Goal: Navigation & Orientation: Find specific page/section

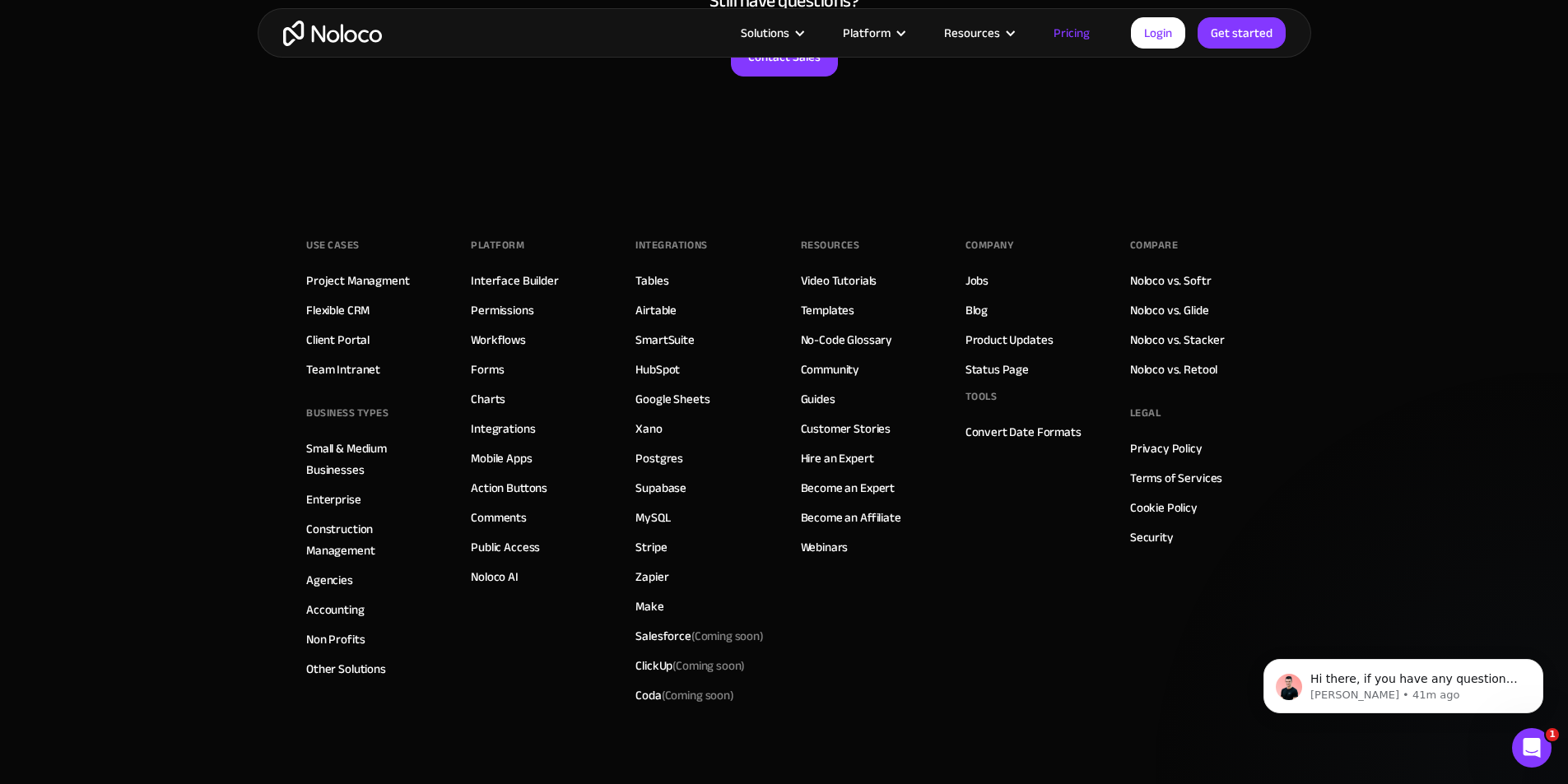
scroll to position [8168, 0]
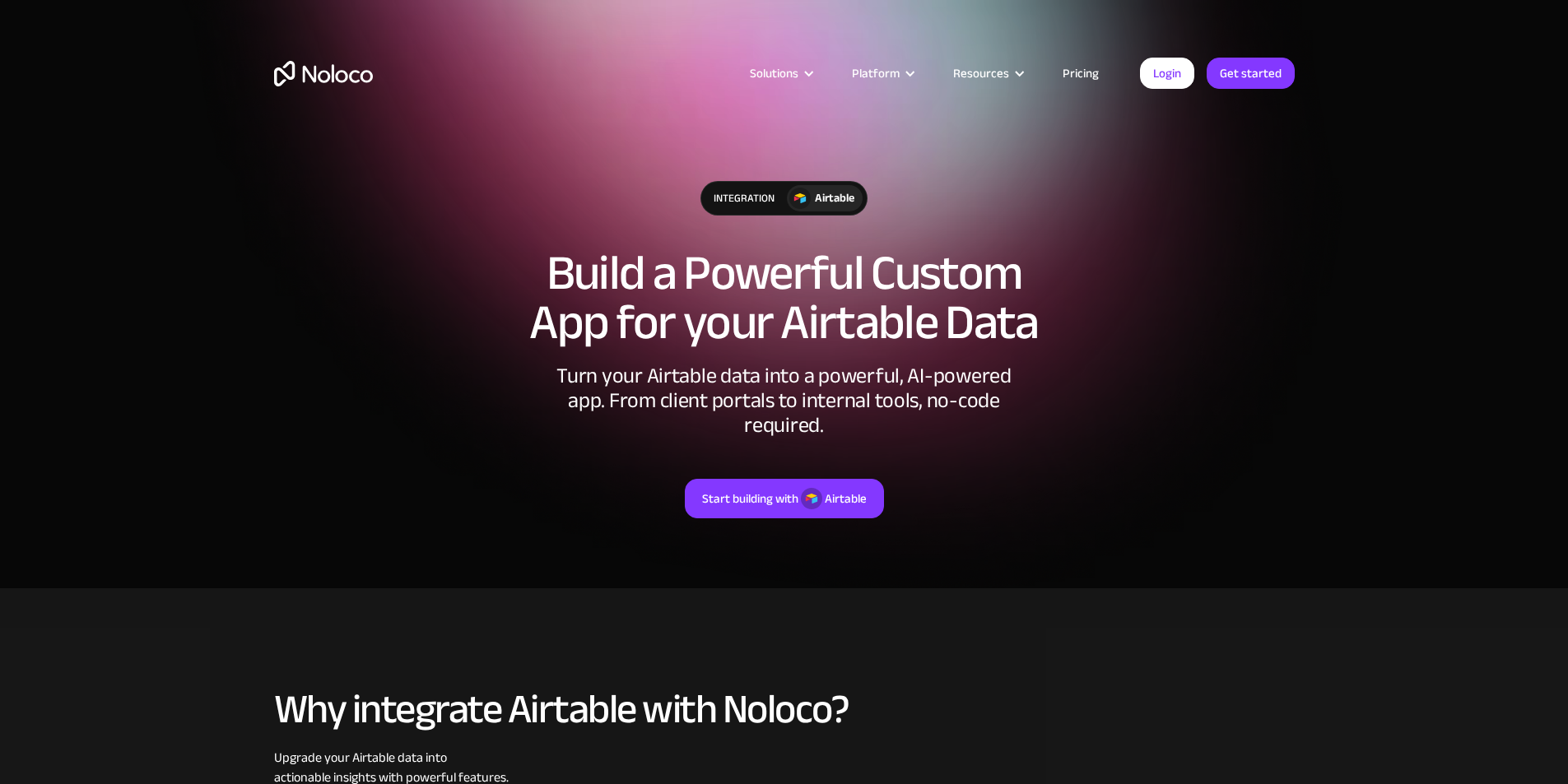
click at [577, 266] on h1 "Build a Powerful Custom App for your Airtable Data" at bounding box center [784, 297] width 1021 height 99
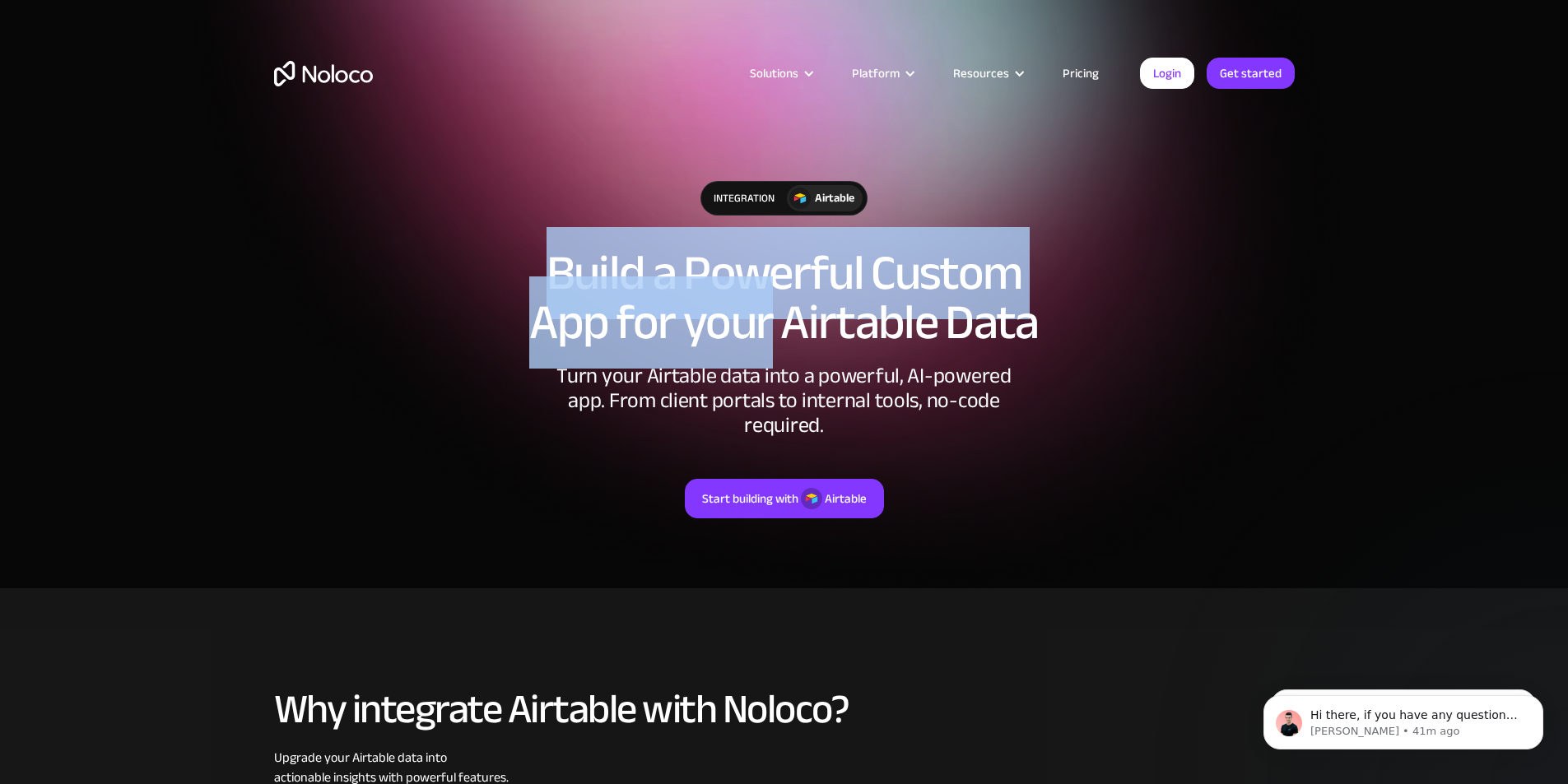
drag, startPoint x: 577, startPoint y: 266, endPoint x: 789, endPoint y: 317, distance: 218.0
click at [780, 317] on h1 "Build a Powerful Custom App for your Airtable Data" at bounding box center [784, 297] width 1021 height 99
click at [906, 321] on h1 "Build a Powerful Custom App for your Airtable Data" at bounding box center [784, 297] width 1021 height 99
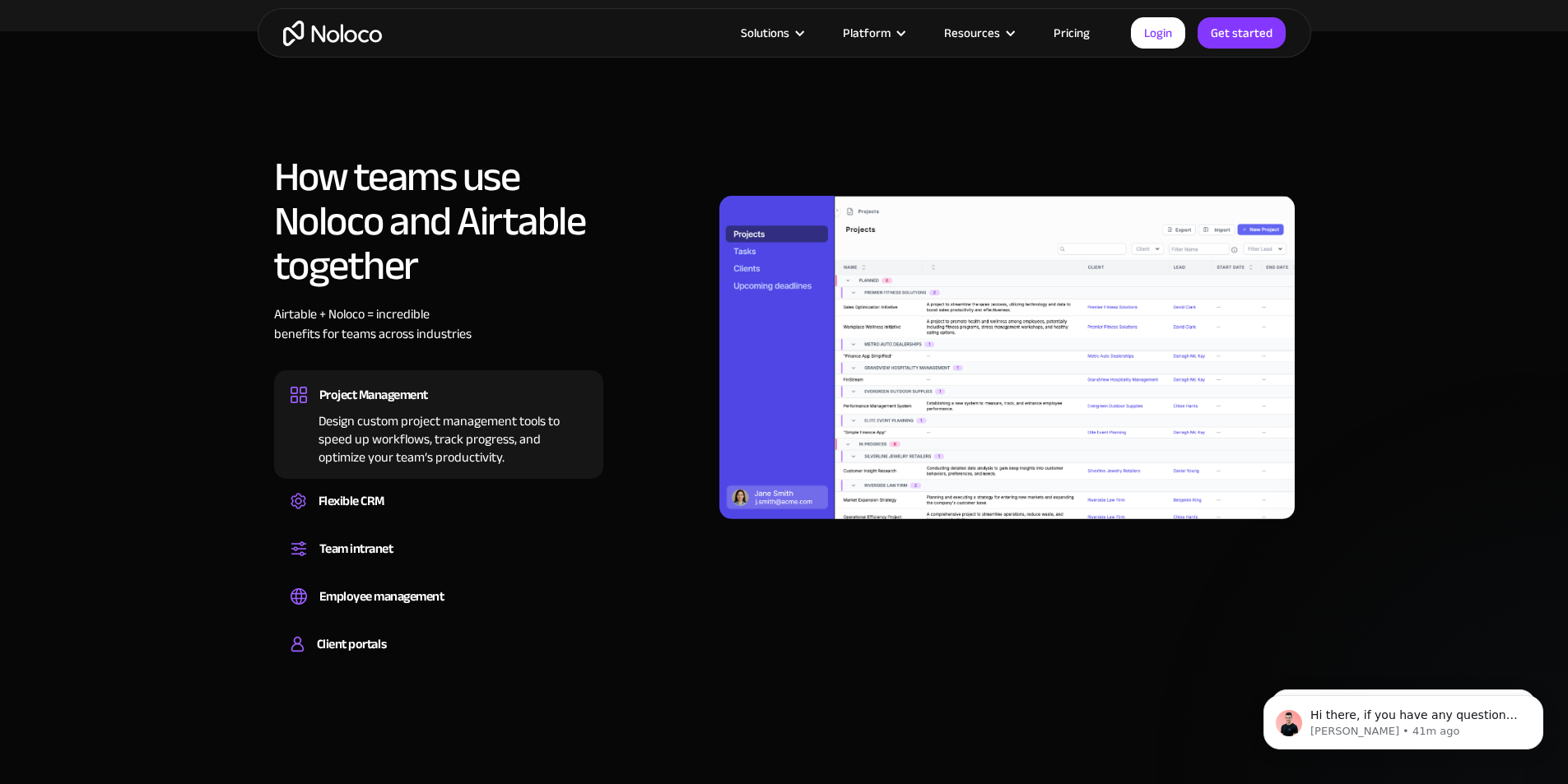
scroll to position [1151, 0]
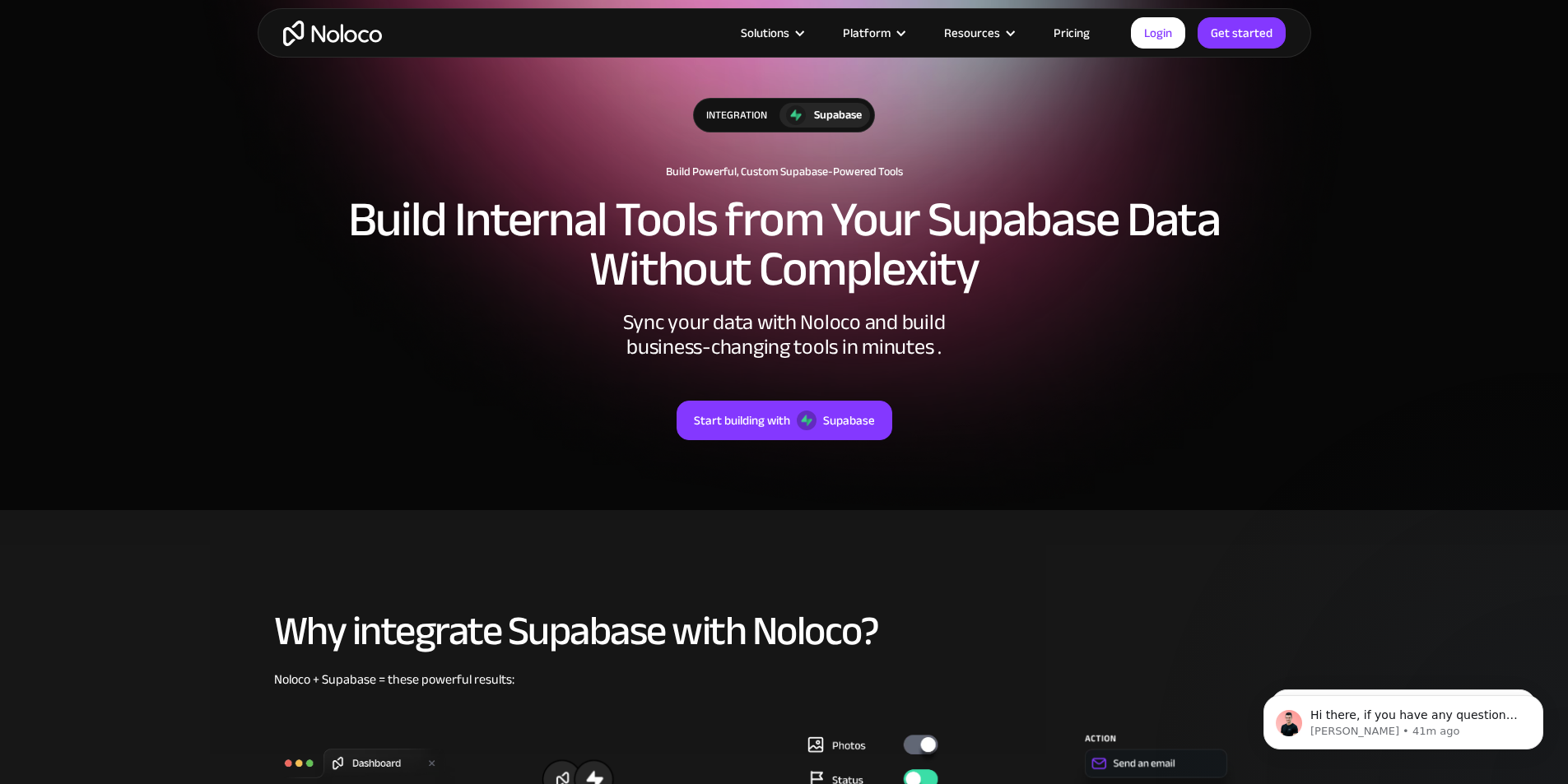
scroll to position [83, 0]
click at [411, 223] on h2 "Build Internal Tools from Your Supabase Data Without Complexity" at bounding box center [784, 244] width 1021 height 99
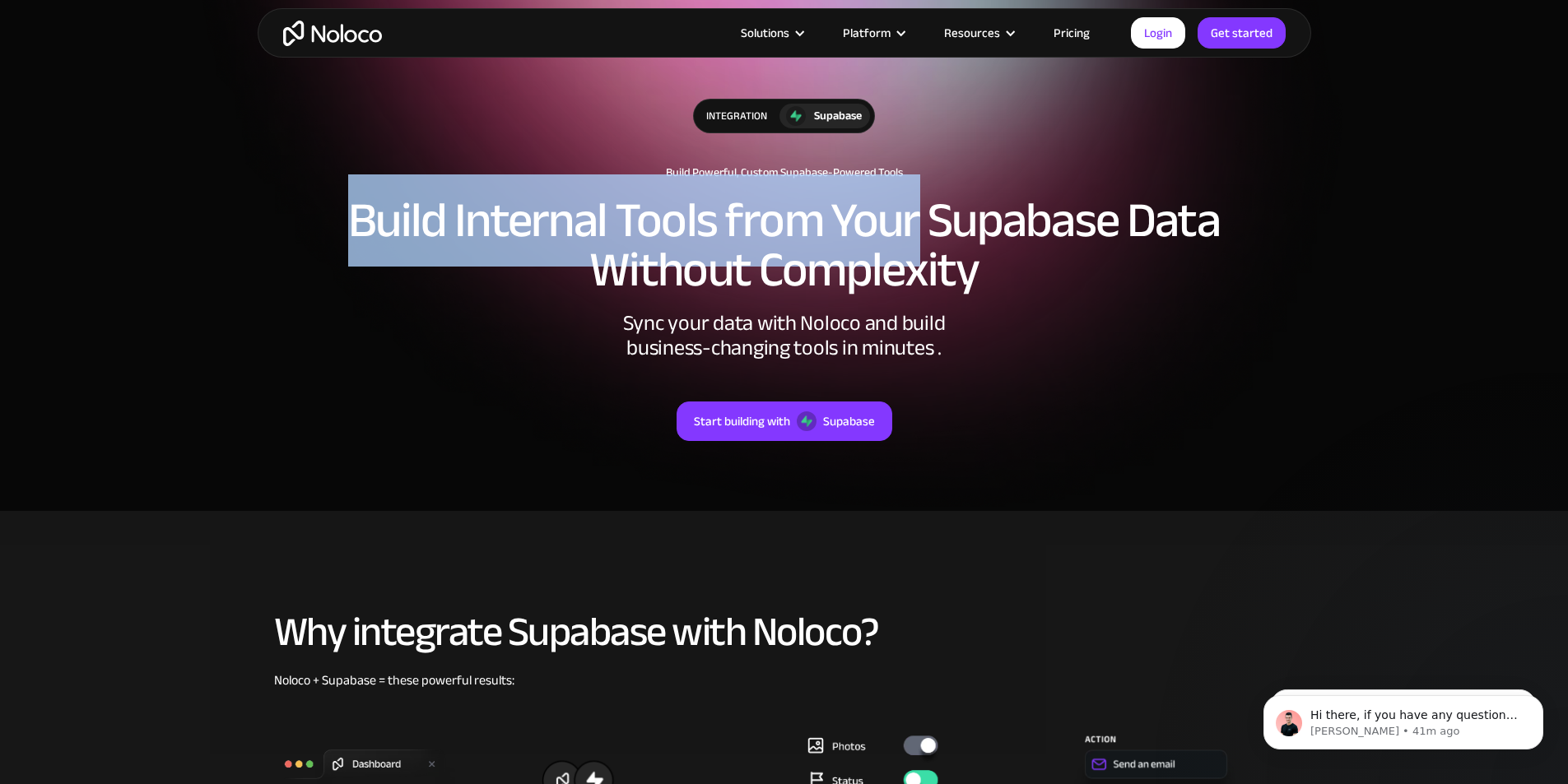
drag, startPoint x: 411, startPoint y: 223, endPoint x: 993, endPoint y: 208, distance: 582.2
click at [951, 208] on h2 "Build Internal Tools from Your Supabase Data Without Complexity" at bounding box center [784, 244] width 1021 height 99
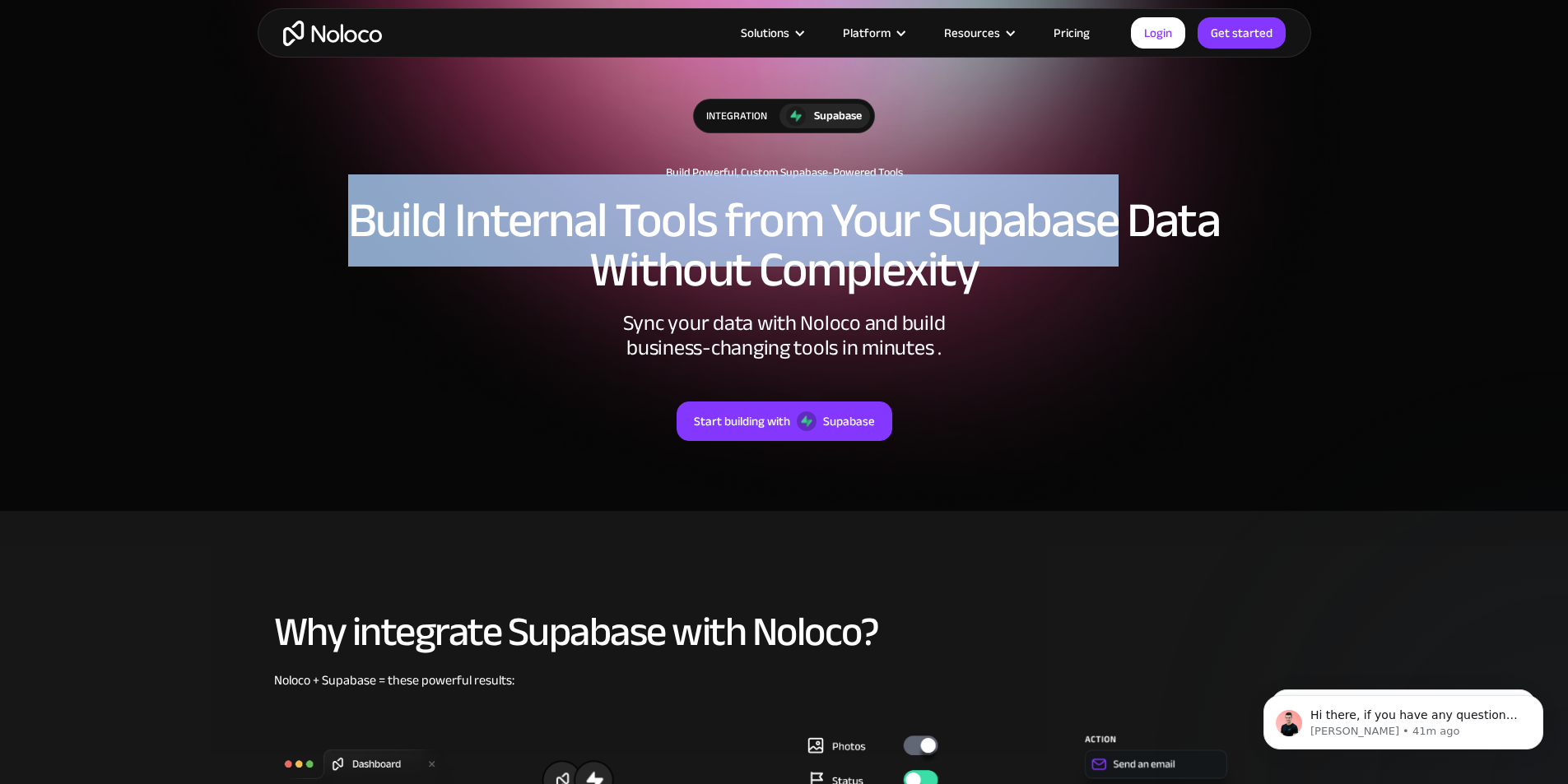
click at [1075, 209] on h2 "Build Internal Tools from Your Supabase Data Without Complexity" at bounding box center [784, 244] width 1021 height 99
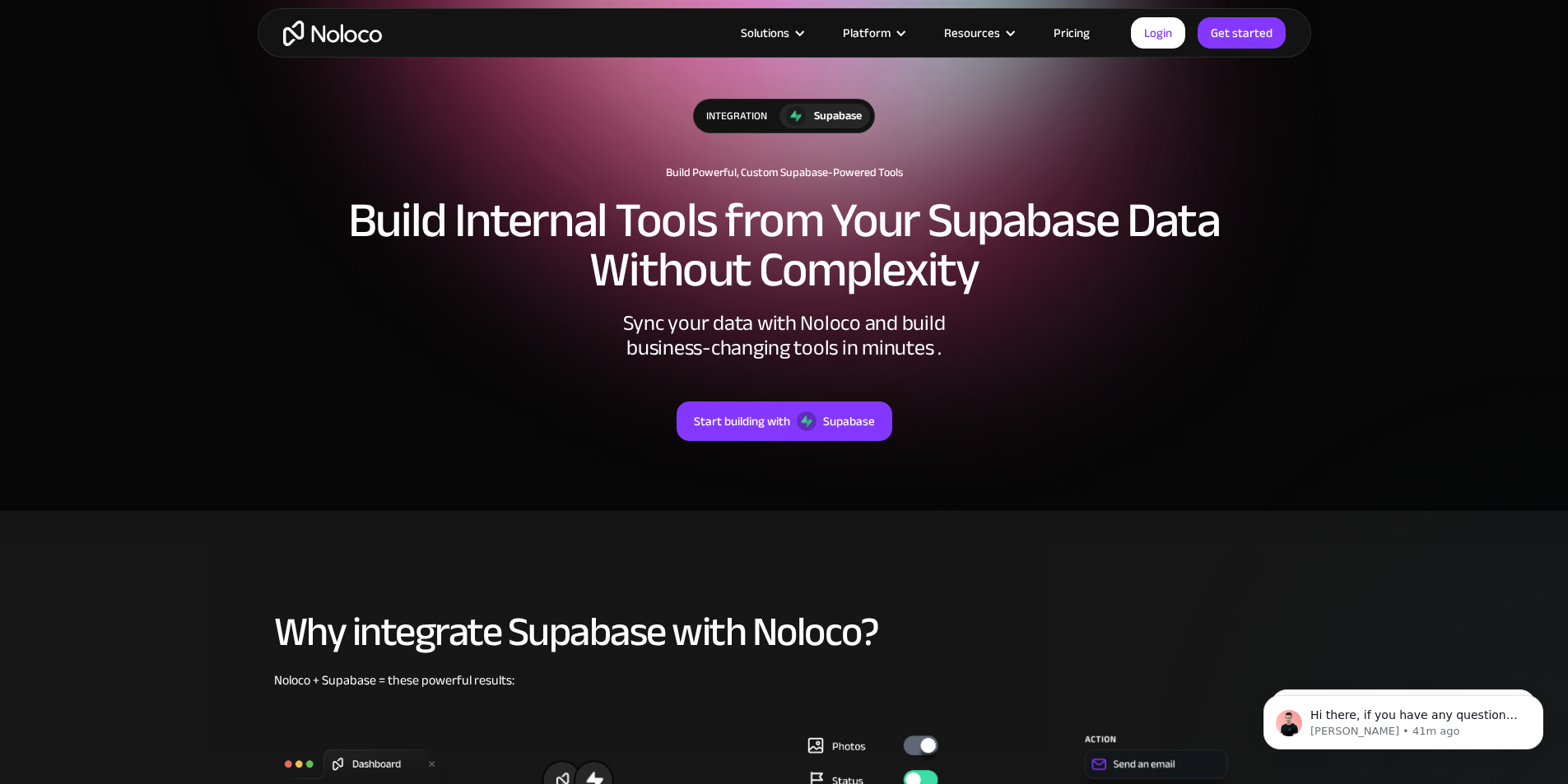
click at [695, 283] on h2 "Build Internal Tools from Your Supabase Data Without Complexity" at bounding box center [784, 244] width 1021 height 99
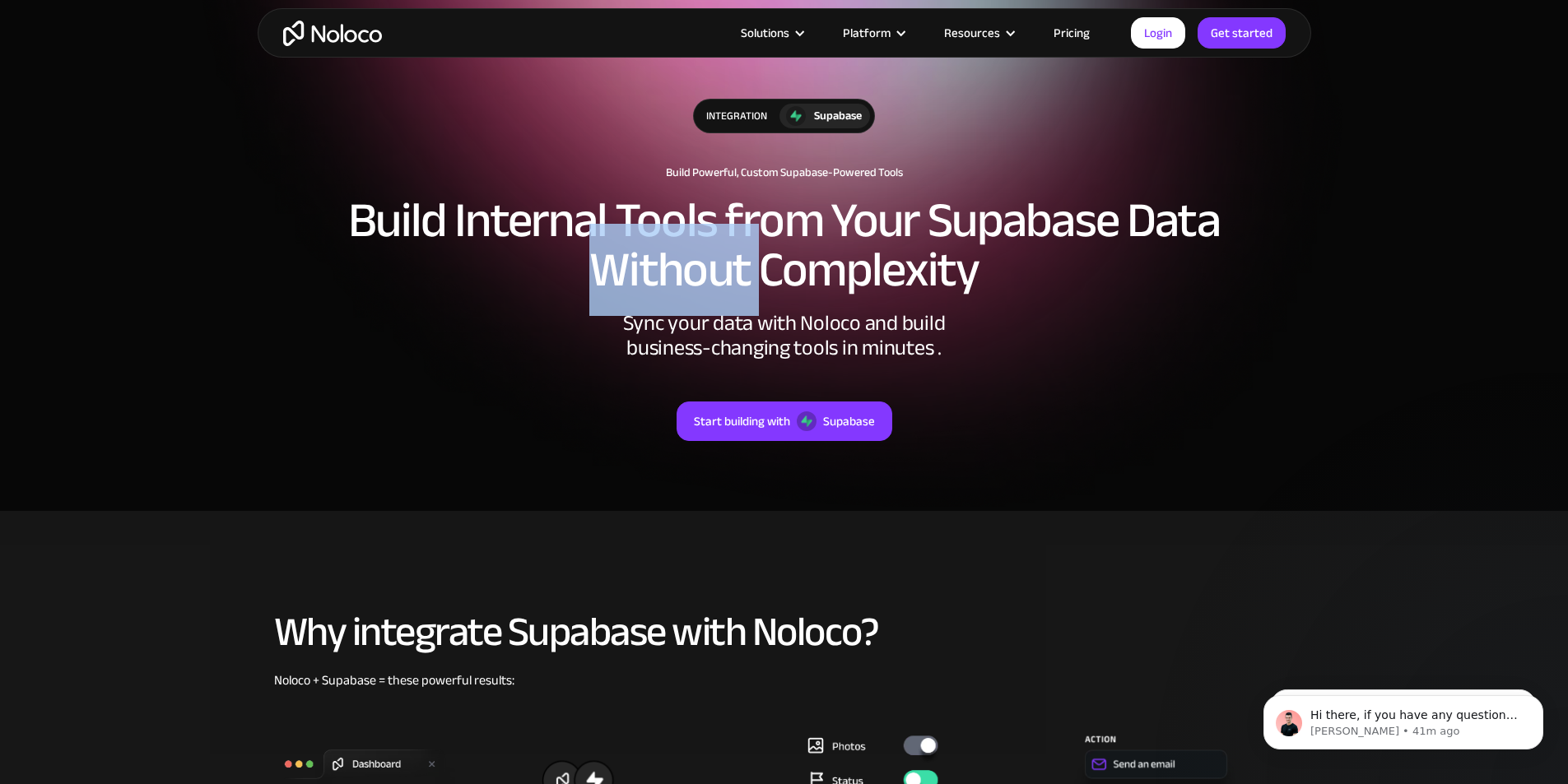
drag, startPoint x: 695, startPoint y: 283, endPoint x: 944, endPoint y: 266, distance: 249.6
click at [888, 268] on h2 "Build Internal Tools from Your Supabase Data Without Complexity" at bounding box center [784, 244] width 1021 height 99
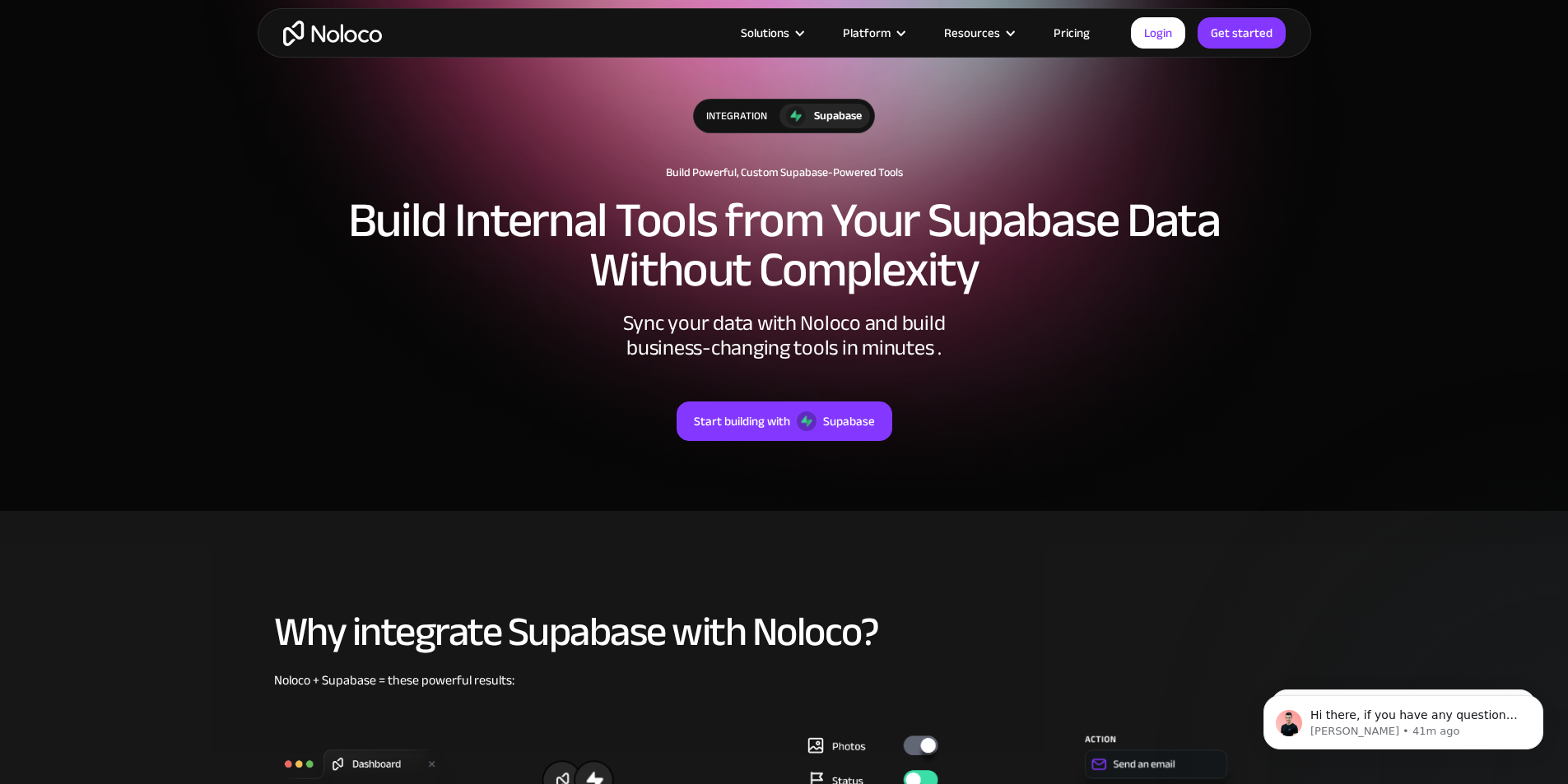
click at [976, 265] on h2 "Build Internal Tools from Your Supabase Data Without Complexity" at bounding box center [784, 244] width 1021 height 99
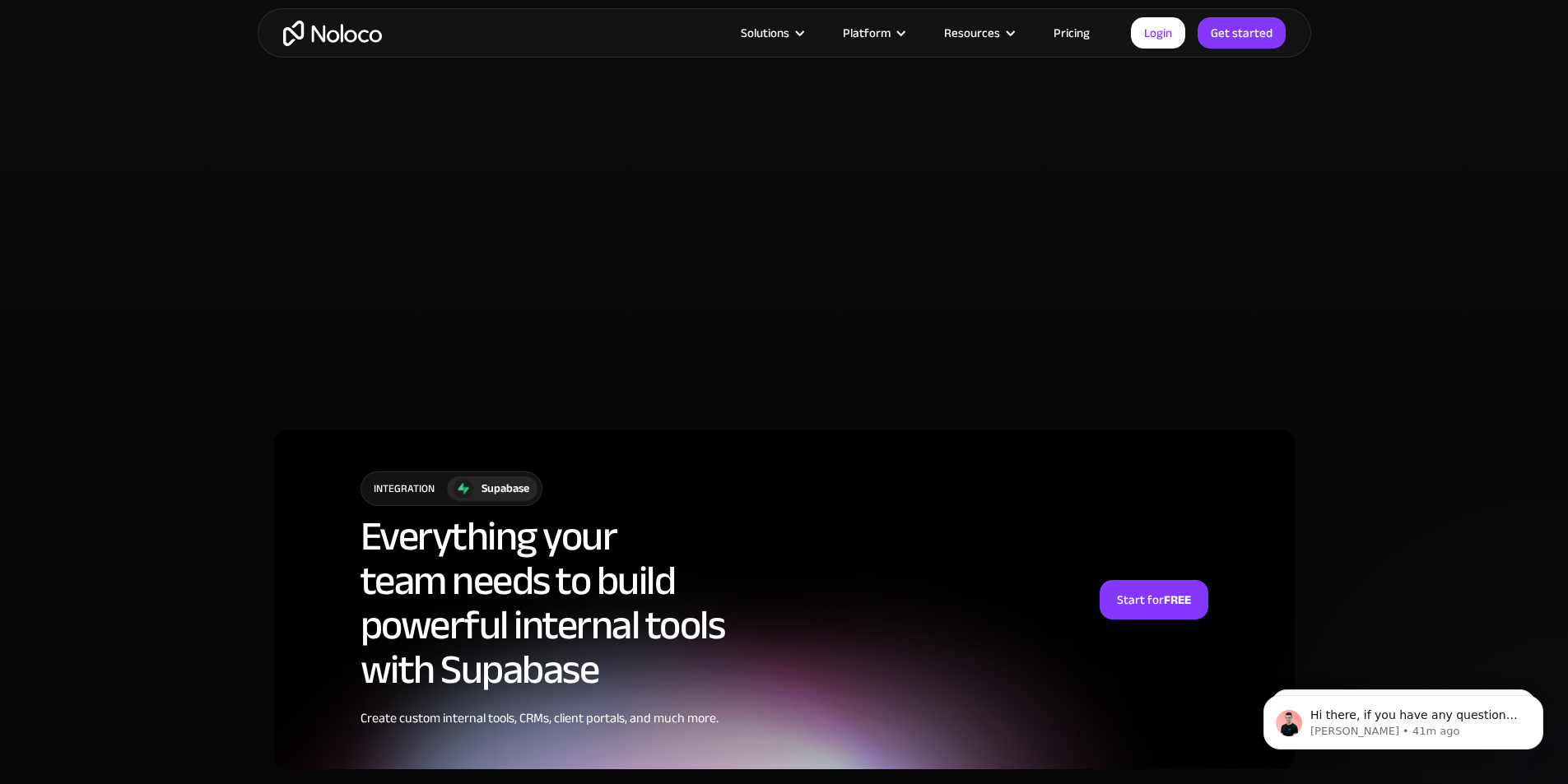
scroll to position [3701, 0]
